Goal: Task Accomplishment & Management: Manage account settings

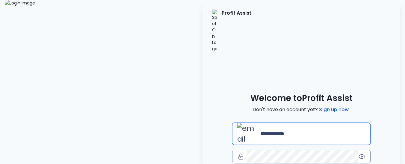
type input "**********"
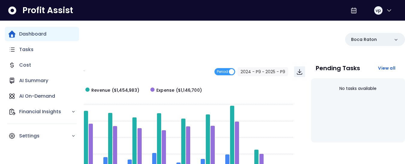
click at [26, 57] on div "Dashboard Tasks Cost AI Summary AI On-Demand Financial Insights Settings" at bounding box center [42, 85] width 74 height 116
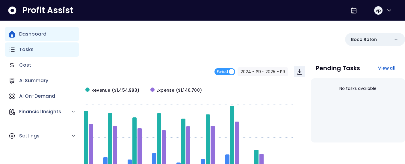
click at [25, 52] on p "Tasks" at bounding box center [26, 49] width 14 height 7
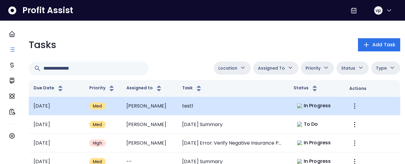
click at [219, 104] on td "test1" at bounding box center [232, 106] width 111 height 19
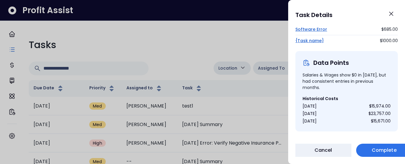
scroll to position [83, 0]
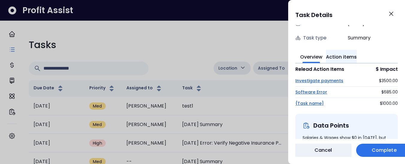
click at [348, 58] on button "Action items" at bounding box center [341, 56] width 31 height 13
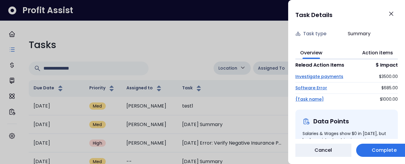
scroll to position [70, 0]
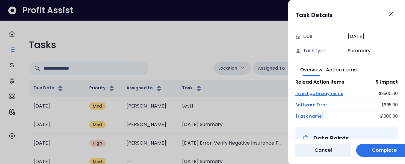
click at [150, 23] on div at bounding box center [202, 82] width 405 height 164
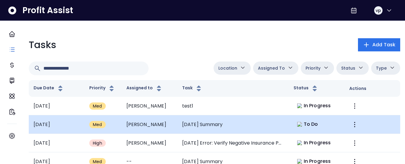
click at [312, 122] on span "To Do" at bounding box center [311, 124] width 14 height 7
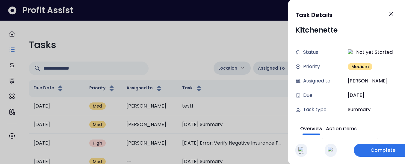
scroll to position [0, 0]
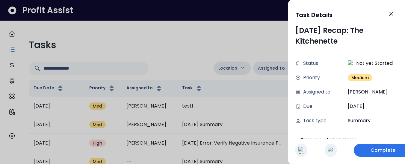
click at [332, 111] on div "Due [DATE]" at bounding box center [346, 106] width 102 height 14
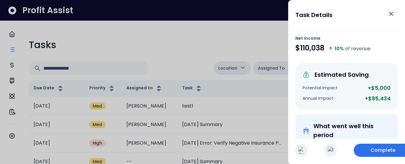
scroll to position [370, 0]
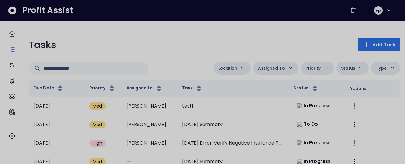
click at [248, 110] on div at bounding box center [202, 82] width 405 height 164
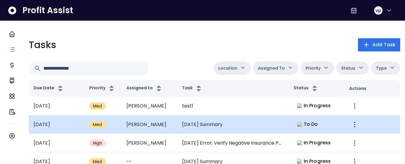
click at [324, 124] on td "To Do" at bounding box center [317, 125] width 56 height 19
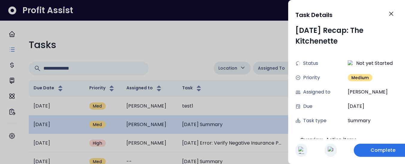
scroll to position [7, 0]
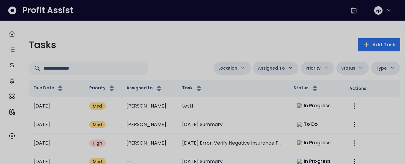
click at [235, 126] on div at bounding box center [202, 82] width 405 height 164
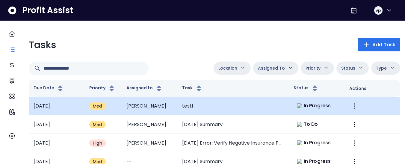
click at [286, 108] on td "test1" at bounding box center [232, 106] width 111 height 19
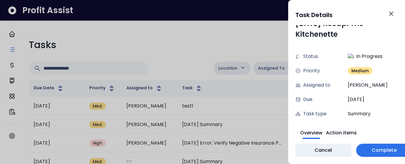
click at [282, 113] on div at bounding box center [202, 82] width 405 height 164
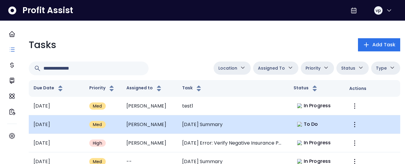
click at [263, 126] on td "[DATE] Summary" at bounding box center [232, 125] width 111 height 19
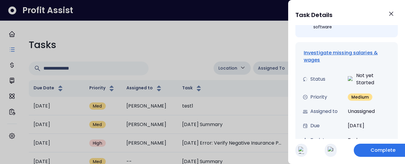
scroll to position [473, 0]
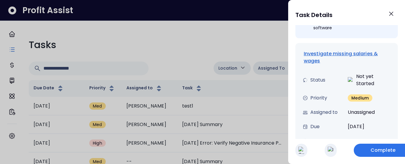
click at [328, 151] on img "button" at bounding box center [331, 150] width 6 height 7
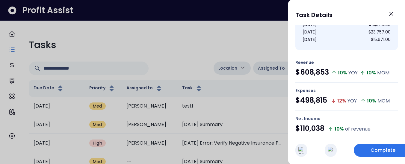
scroll to position [0, 0]
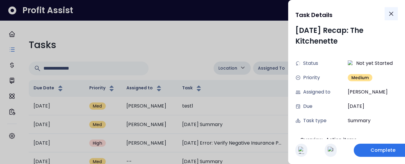
click at [388, 11] on icon "Close" at bounding box center [390, 13] width 7 height 7
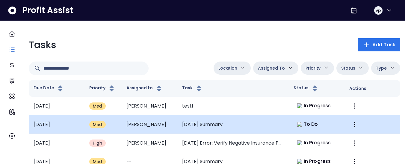
click at [318, 125] on div "To Do" at bounding box center [307, 124] width 28 height 8
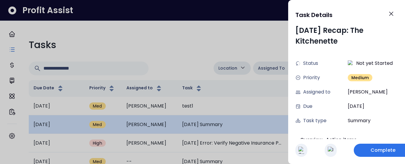
scroll to position [7, 0]
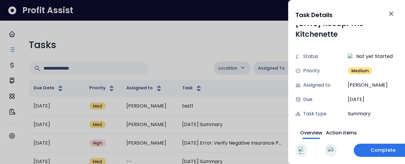
click at [257, 108] on div at bounding box center [202, 82] width 405 height 164
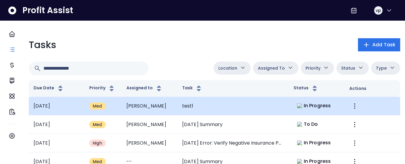
click at [257, 107] on td "test1" at bounding box center [232, 106] width 111 height 19
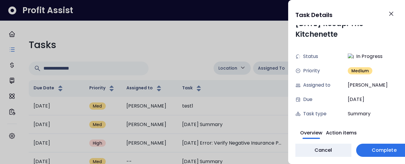
click at [236, 103] on div at bounding box center [202, 82] width 405 height 164
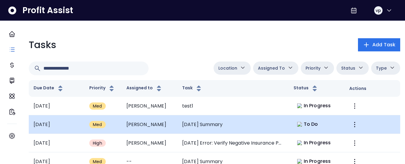
click at [239, 127] on td "[DATE] Summary" at bounding box center [232, 125] width 111 height 19
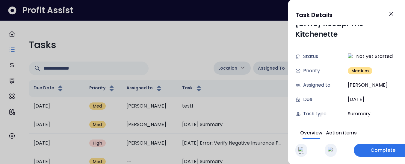
click at [239, 104] on div at bounding box center [202, 82] width 405 height 164
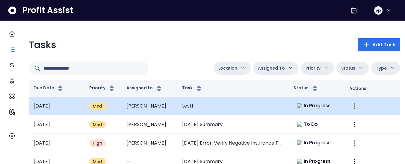
click at [264, 115] on td "test1" at bounding box center [232, 106] width 111 height 19
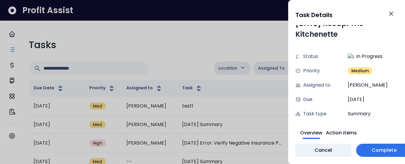
click at [262, 128] on div at bounding box center [202, 82] width 405 height 164
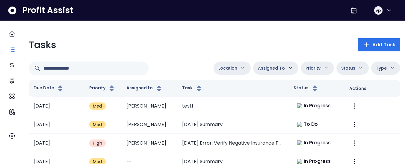
click at [262, 128] on td "[DATE] Summary" at bounding box center [232, 125] width 111 height 19
